Goal: Check status: Check status

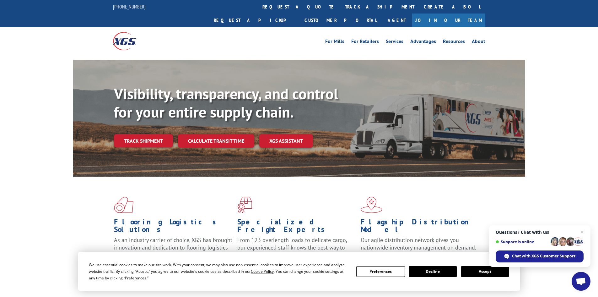
click at [150, 134] on link "Track shipment" at bounding box center [143, 140] width 59 height 13
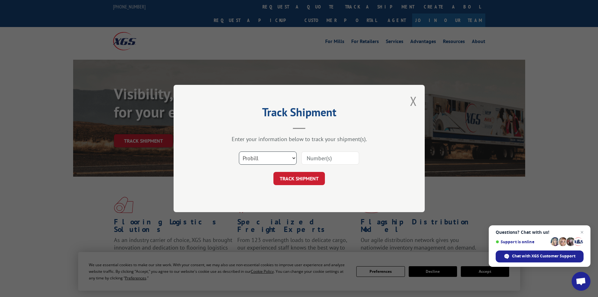
click at [261, 156] on select "Select category... Probill BOL PO" at bounding box center [268, 157] width 58 height 13
select select "po"
click at [239, 151] on select "Select category... Probill BOL PO" at bounding box center [268, 157] width 58 height 13
click at [324, 150] on div "Select category... Probill BOL PO" at bounding box center [299, 158] width 188 height 21
click at [320, 159] on input at bounding box center [330, 157] width 58 height 13
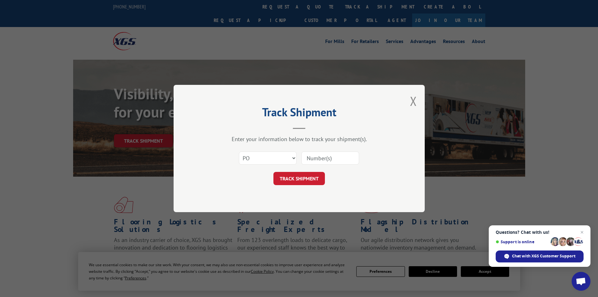
paste input "27518582"
type input "27518582"
click at [301, 180] on button "TRACK SHIPMENT" at bounding box center [298, 178] width 51 height 13
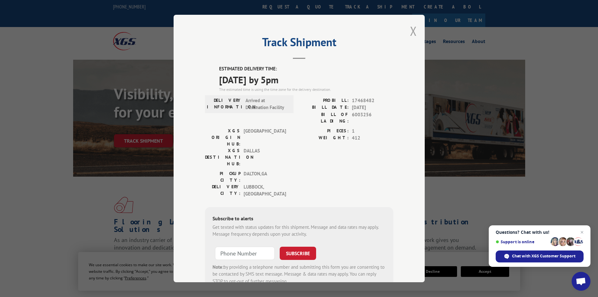
click at [413, 28] on button "Close modal" at bounding box center [413, 31] width 7 height 17
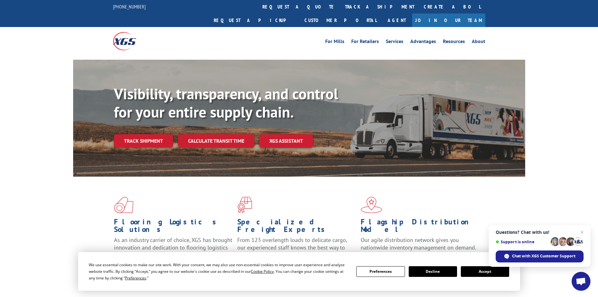
click at [586, 233] on span "Questions? Chat with us! Support is online Chat with XGS Customer Support" at bounding box center [540, 245] width 102 height 41
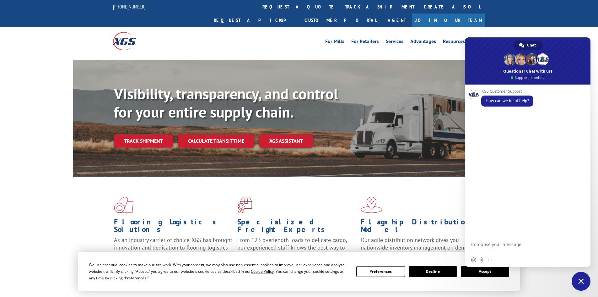
click at [582, 231] on div "XGS Customer Support How can we be of help?" at bounding box center [528, 160] width 126 height 152
click at [581, 285] on span "Close chat" at bounding box center [581, 281] width 19 height 19
